Goal: Information Seeking & Learning: Learn about a topic

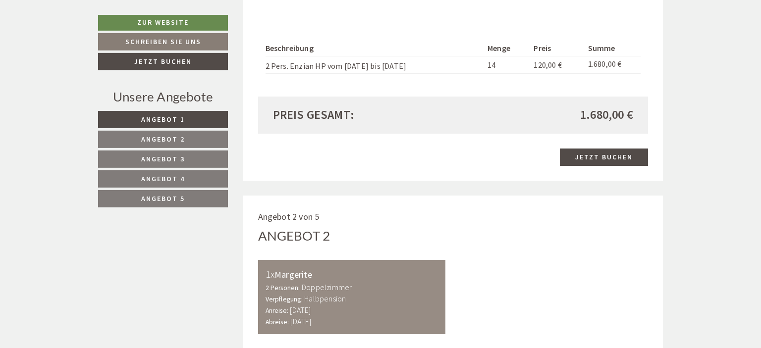
scroll to position [952, 0]
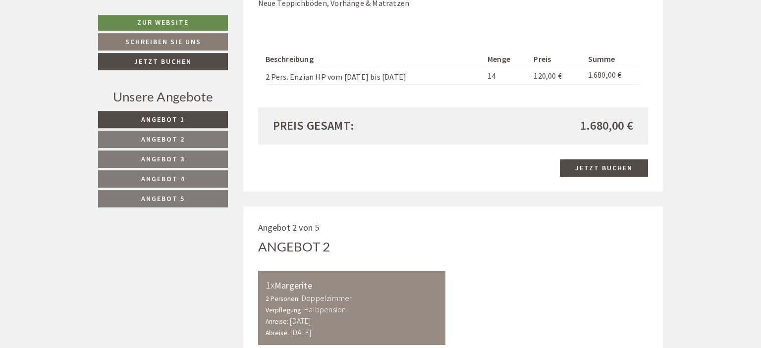
click at [156, 131] on link "Angebot 2" at bounding box center [163, 139] width 130 height 17
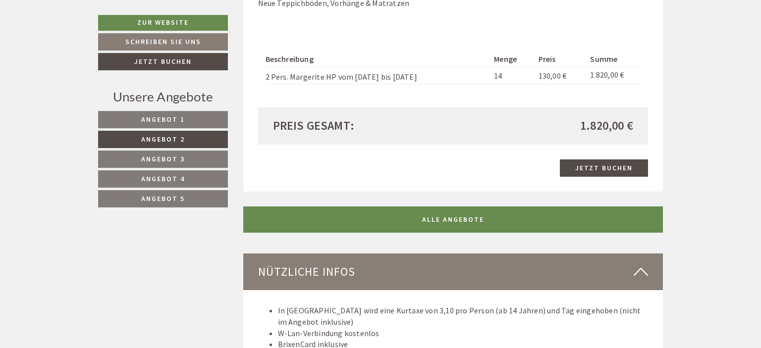
scroll to position [529, 0]
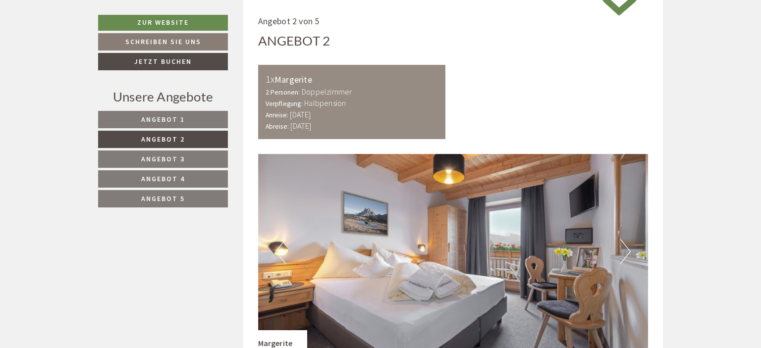
click at [175, 161] on span "Angebot 3" at bounding box center [163, 159] width 44 height 9
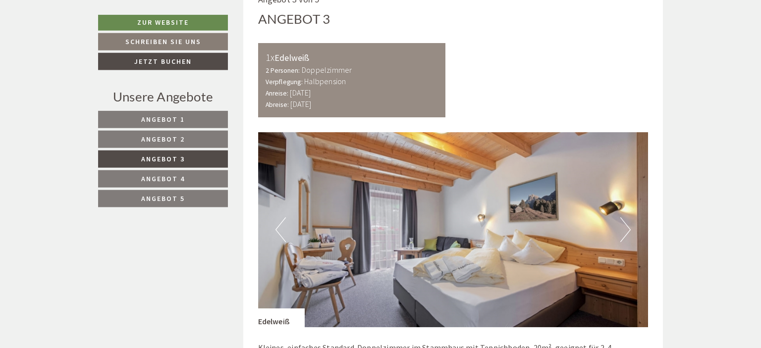
scroll to position [556, 0]
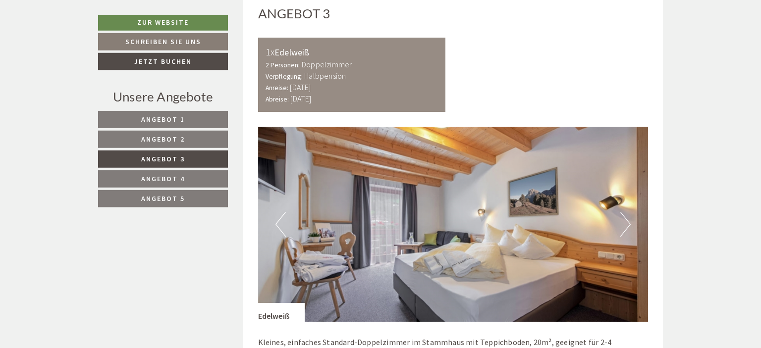
click at [183, 177] on span "Angebot 4" at bounding box center [163, 178] width 44 height 9
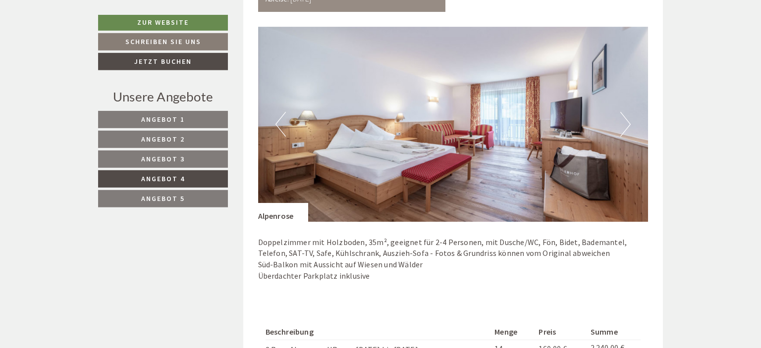
scroll to position [666, 0]
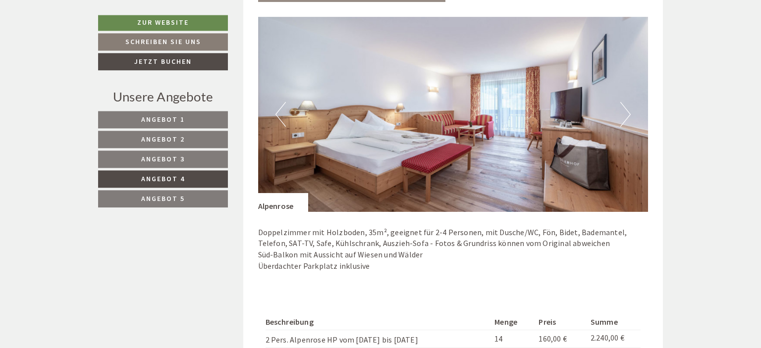
click at [209, 197] on link "Angebot 5" at bounding box center [163, 198] width 130 height 17
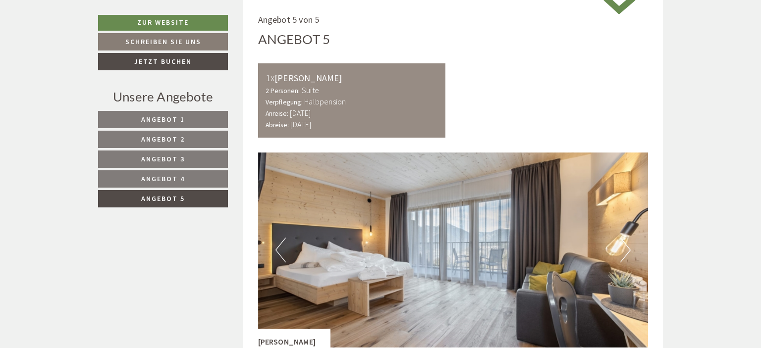
scroll to position [502, 0]
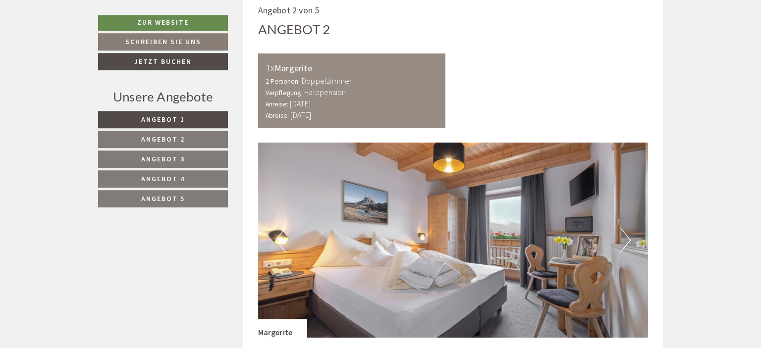
scroll to position [1172, 0]
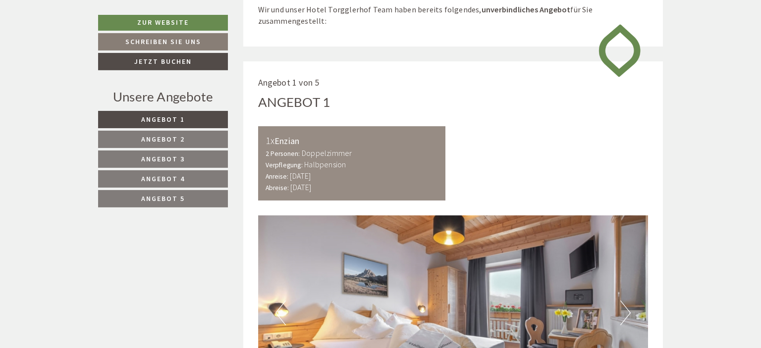
scroll to position [476, 0]
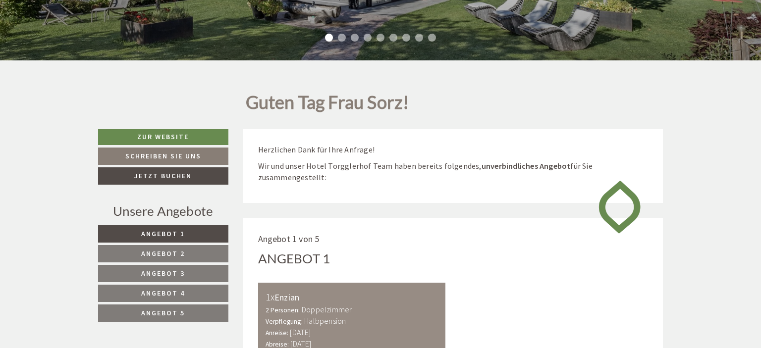
scroll to position [348, 0]
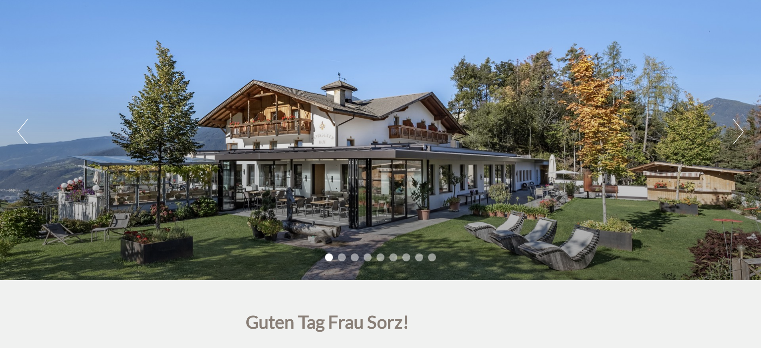
click at [740, 130] on button "Next" at bounding box center [738, 131] width 10 height 25
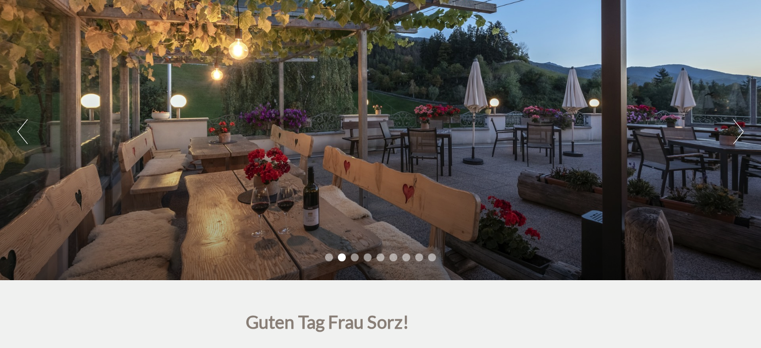
click at [740, 130] on button "Next" at bounding box center [738, 131] width 10 height 25
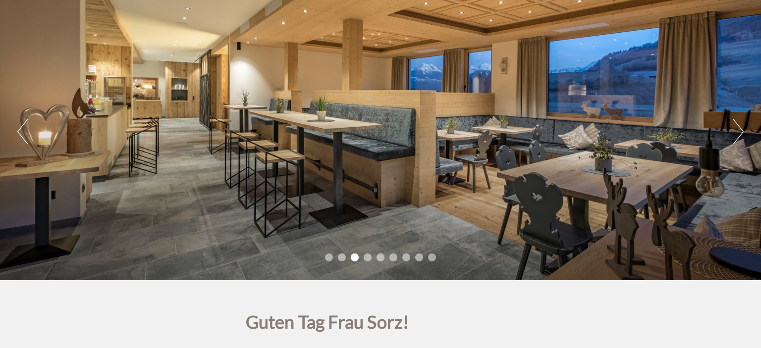
click at [740, 130] on button "Next" at bounding box center [738, 131] width 10 height 25
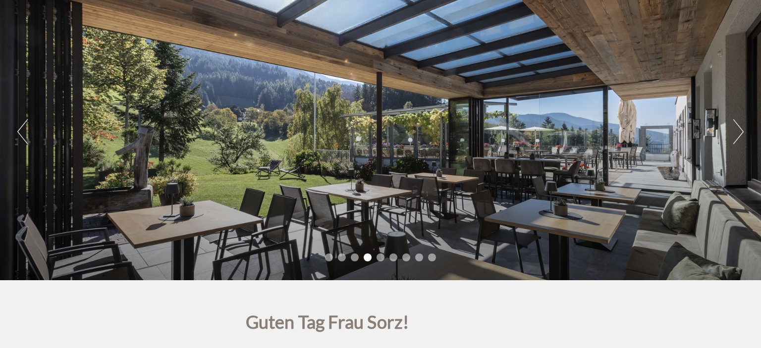
click at [740, 130] on button "Next" at bounding box center [738, 131] width 10 height 25
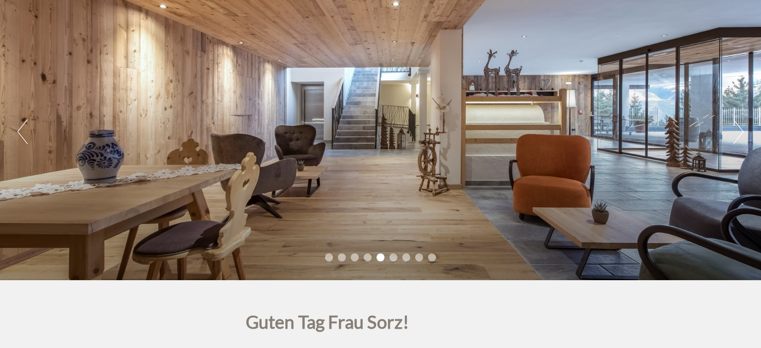
click at [740, 130] on button "Next" at bounding box center [738, 131] width 10 height 25
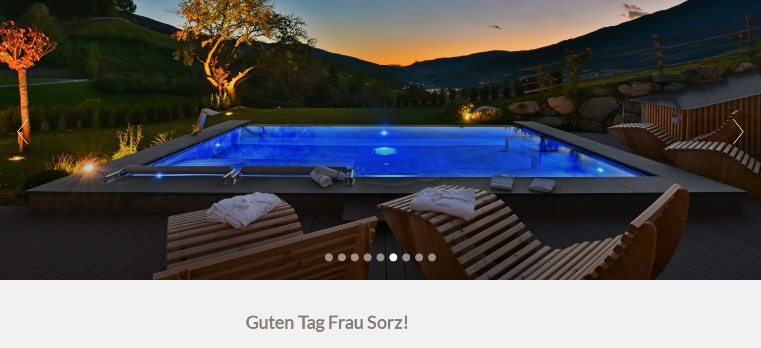
click at [740, 130] on button "Next" at bounding box center [738, 131] width 10 height 25
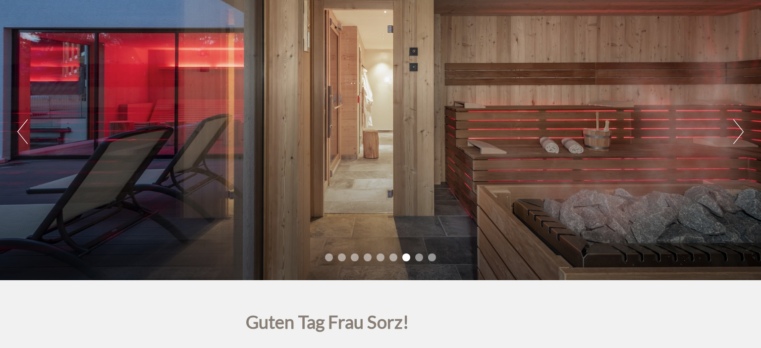
click at [21, 124] on button "Previous" at bounding box center [22, 131] width 10 height 25
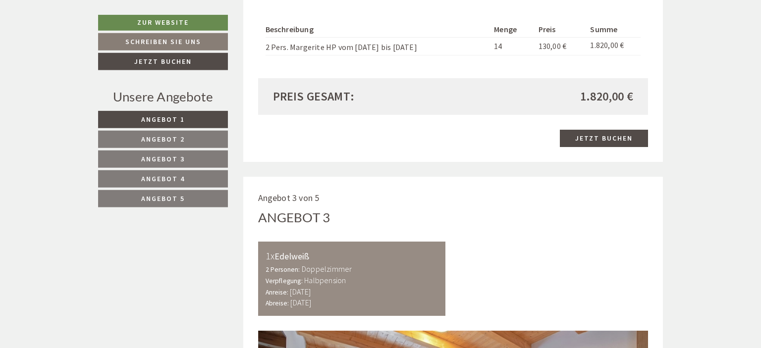
scroll to position [1630, 0]
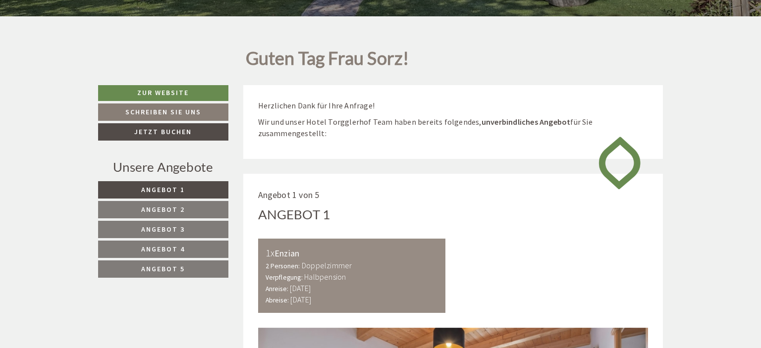
scroll to position [357, 0]
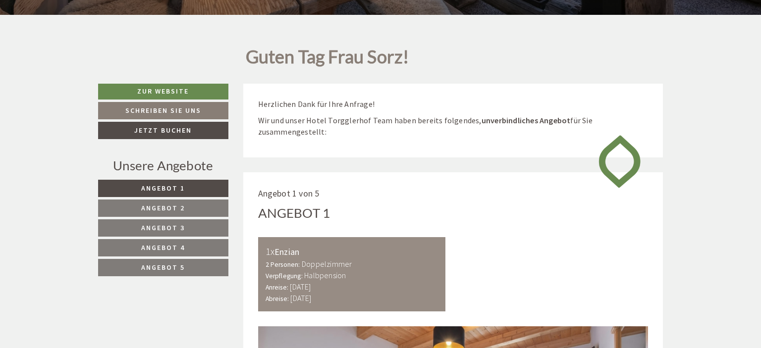
click at [149, 207] on span "Angebot 2" at bounding box center [163, 208] width 44 height 9
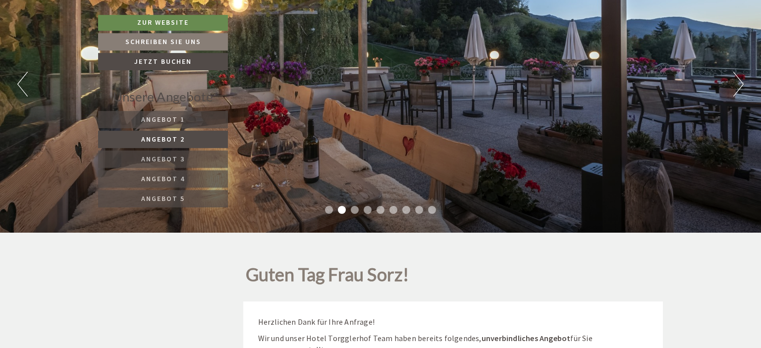
scroll to position [0, 0]
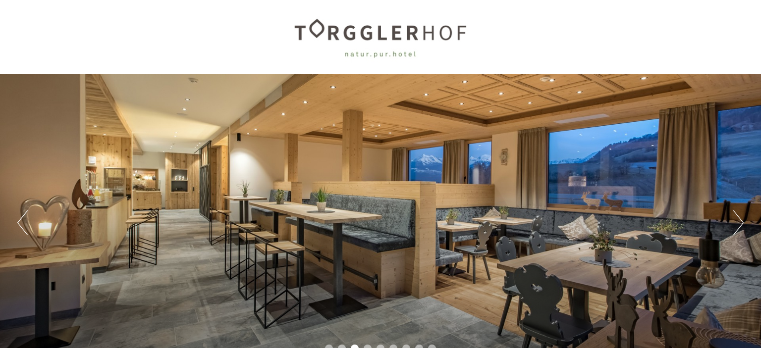
click at [734, 214] on button "Next" at bounding box center [738, 223] width 10 height 25
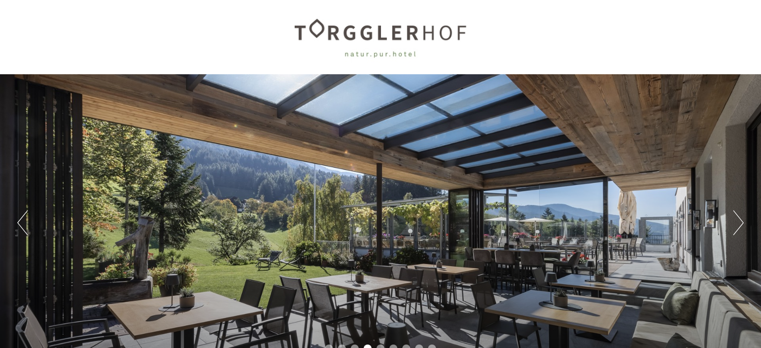
click at [734, 214] on button "Next" at bounding box center [738, 223] width 10 height 25
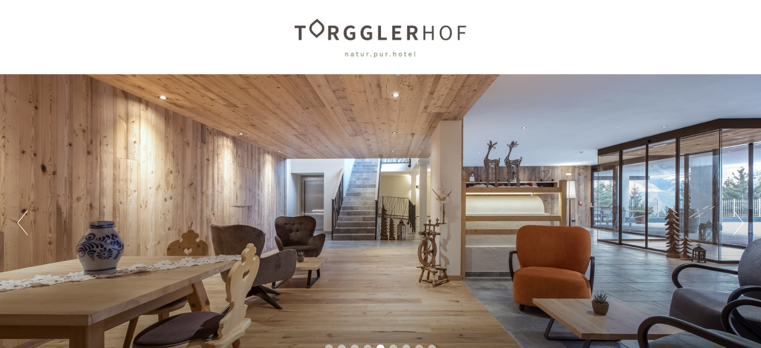
click at [734, 214] on button "Next" at bounding box center [738, 223] width 10 height 25
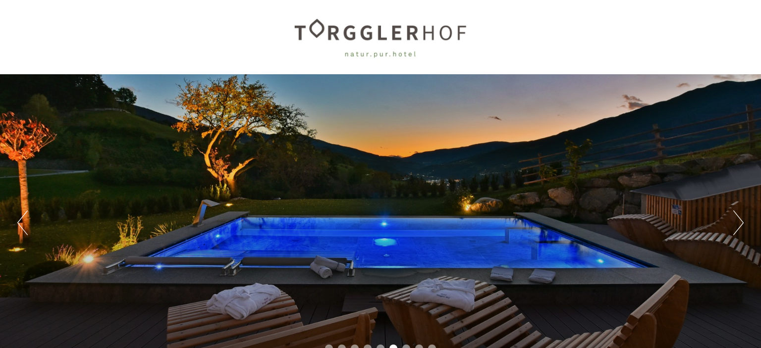
click at [734, 214] on button "Next" at bounding box center [738, 223] width 10 height 25
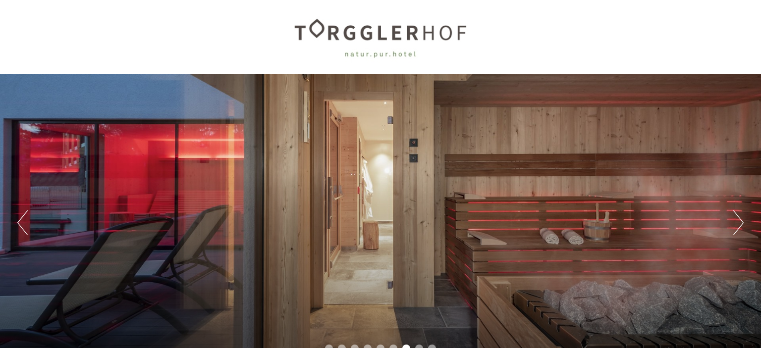
click at [734, 214] on button "Next" at bounding box center [738, 223] width 10 height 25
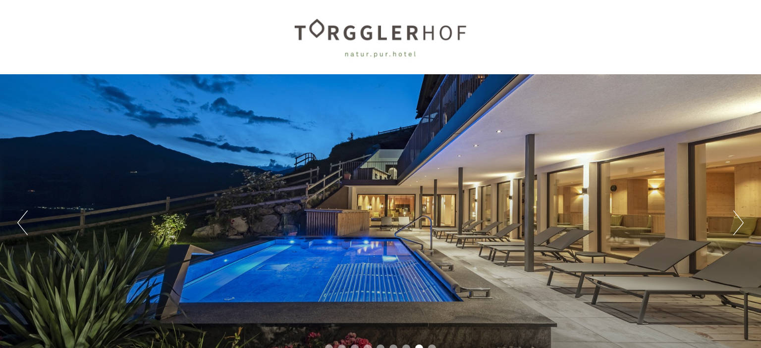
click at [734, 214] on button "Next" at bounding box center [738, 223] width 10 height 25
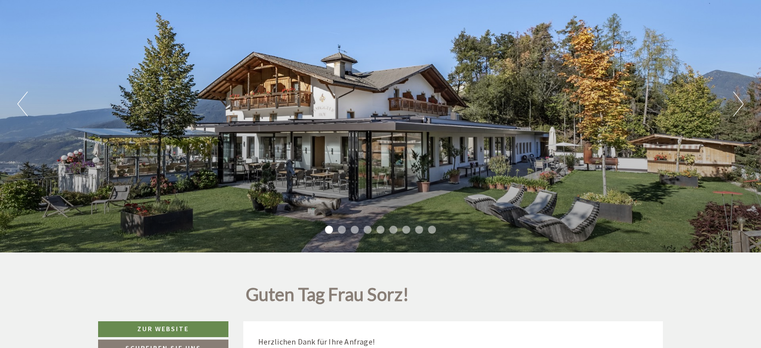
scroll to position [119, 0]
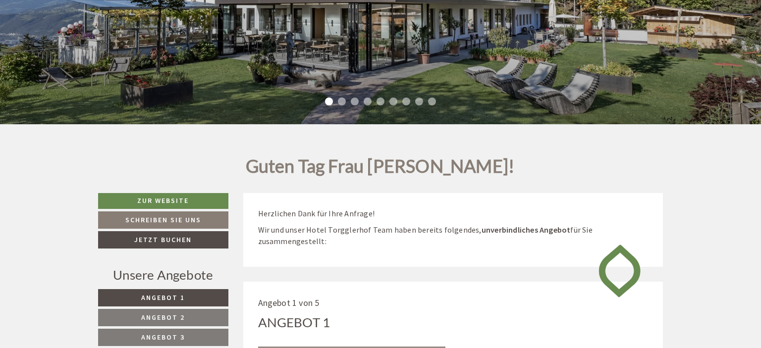
click at [177, 294] on span "Angebot 1" at bounding box center [163, 297] width 44 height 9
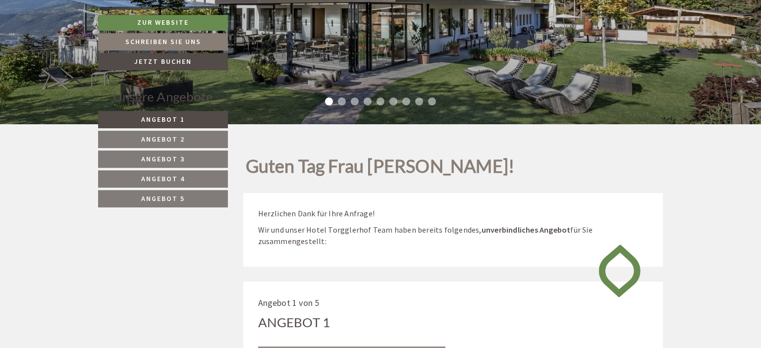
scroll to position [529, 0]
